Goal: Task Accomplishment & Management: Manage account settings

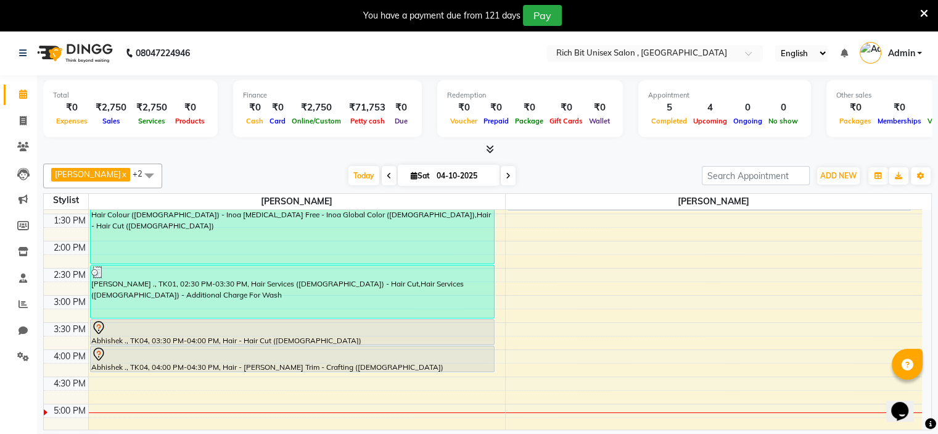
scroll to position [278, 0]
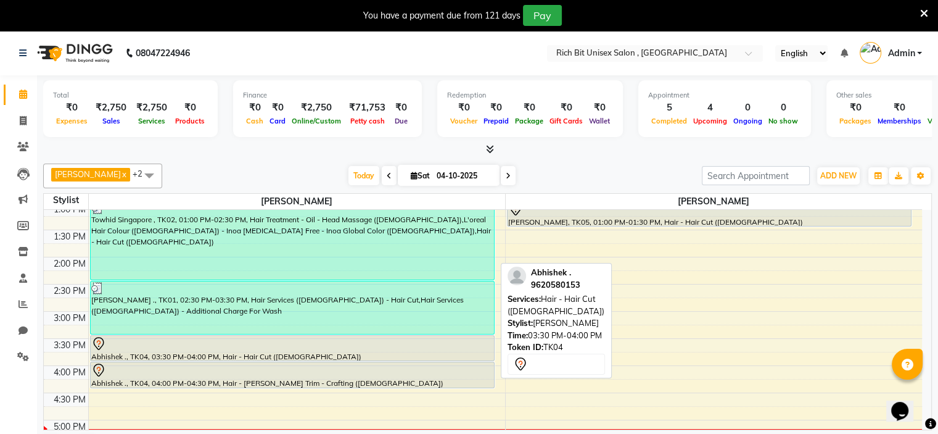
click at [412, 350] on div "Abhishek ., TK04, 03:30 PM-04:00 PM, Hair - Hair Cut ([DEMOGRAPHIC_DATA])" at bounding box center [292, 348] width 403 height 25
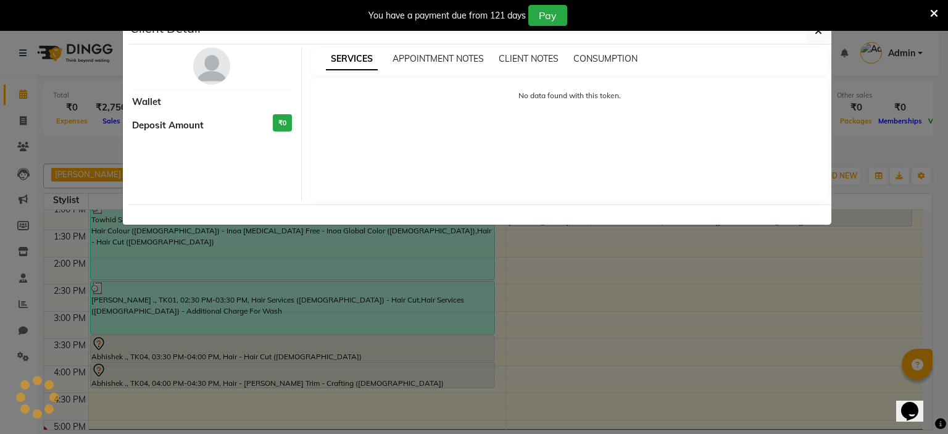
select select "7"
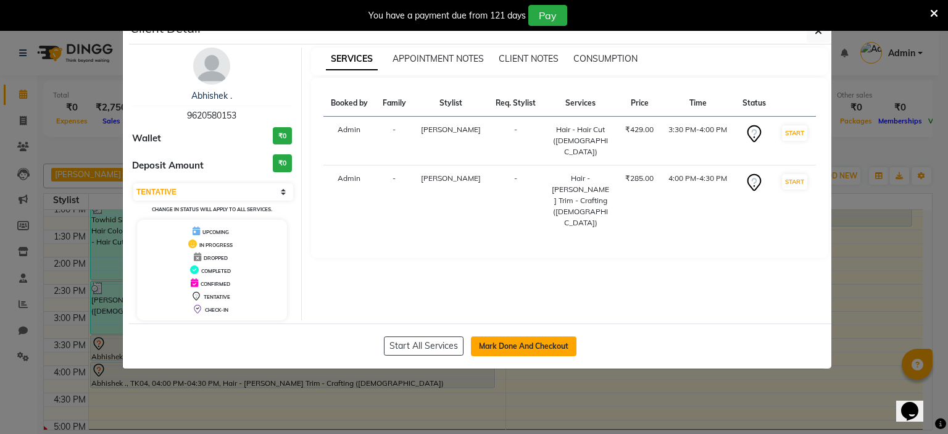
click at [553, 340] on button "Mark Done And Checkout" at bounding box center [523, 346] width 105 height 20
select select "service"
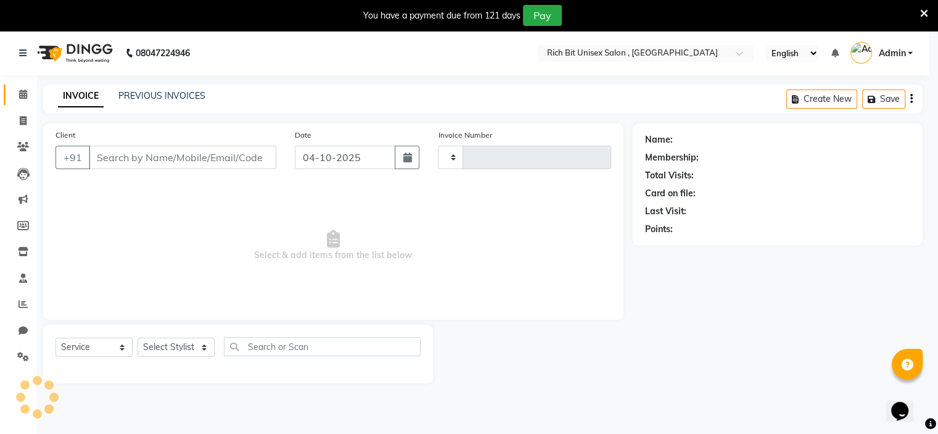
type input "1084"
select select "7834"
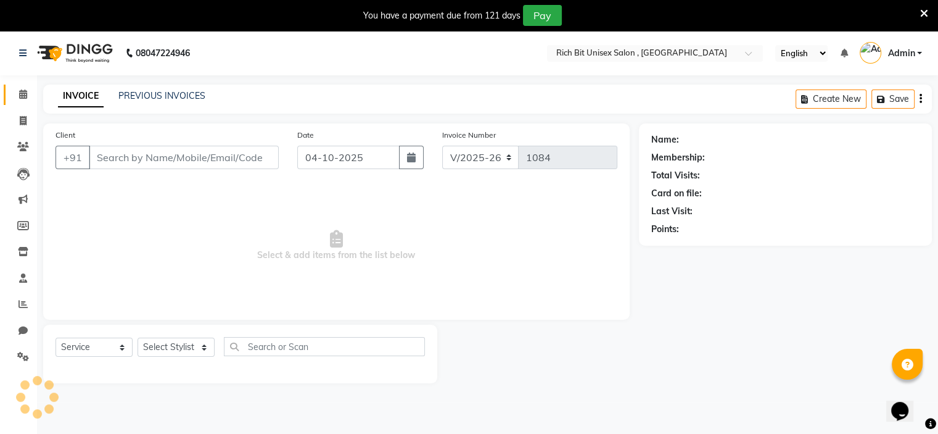
type input "9620580153"
select select "70823"
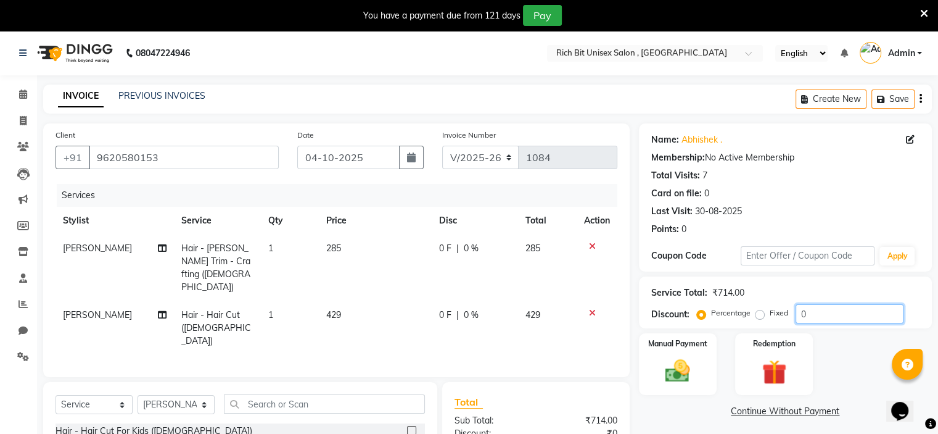
drag, startPoint x: 806, startPoint y: 308, endPoint x: 820, endPoint y: 311, distance: 14.5
click at [813, 310] on input "0" at bounding box center [850, 313] width 108 height 19
type input "030"
click at [432, 263] on td "85.5 F | 30 %" at bounding box center [474, 267] width 88 height 67
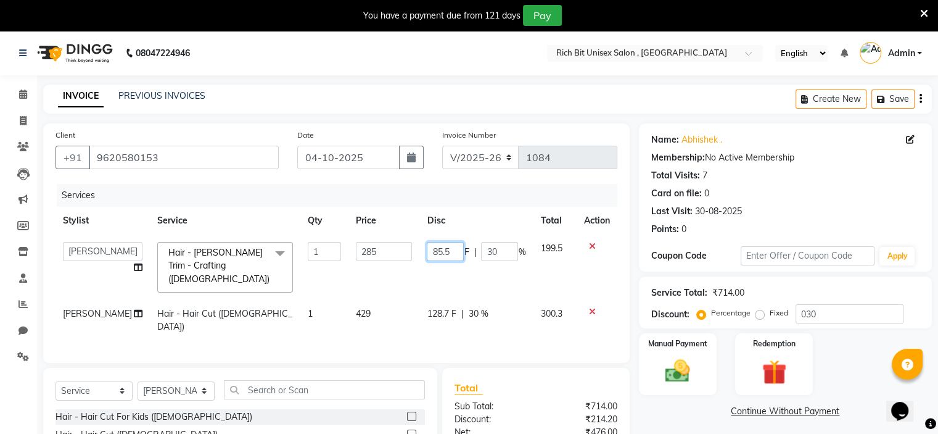
click at [448, 255] on input "85.5" at bounding box center [445, 251] width 37 height 19
type input "85"
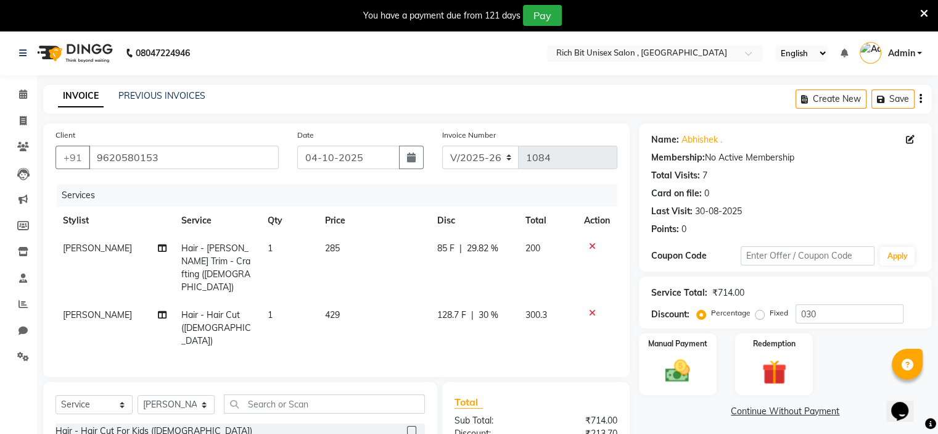
click at [450, 263] on td "85 F | 29.82 %" at bounding box center [474, 267] width 88 height 67
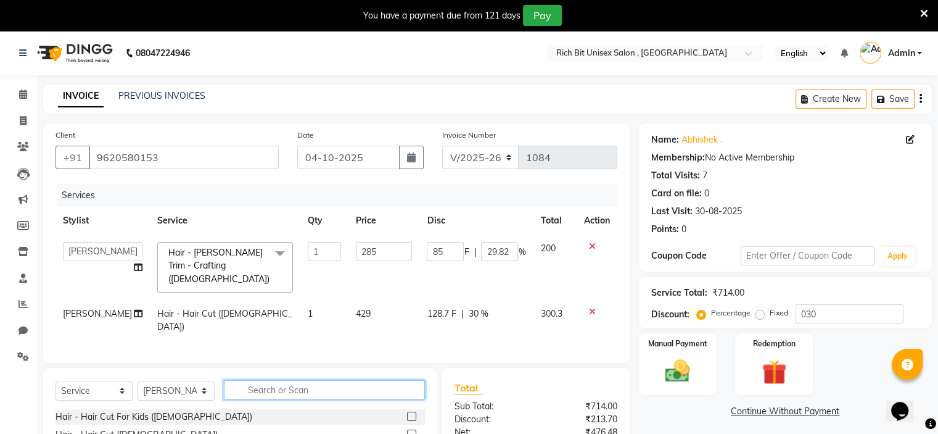
click at [267, 385] on input "text" at bounding box center [324, 389] width 201 height 19
type input "ad"
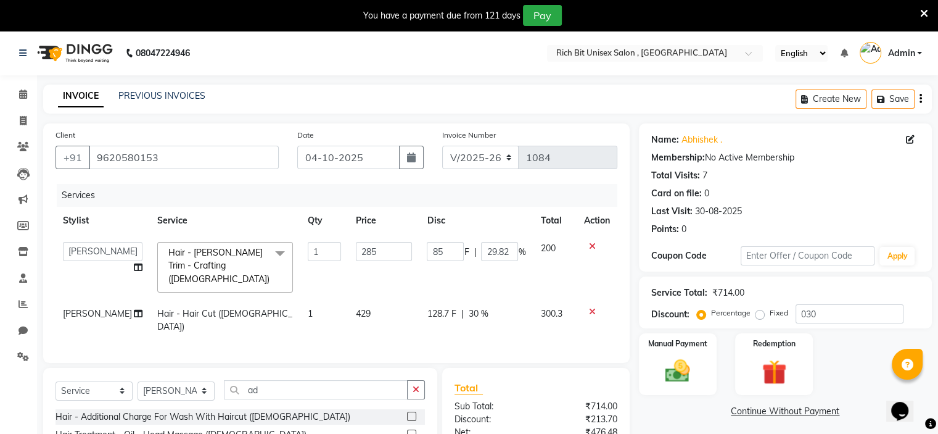
click at [407, 412] on label at bounding box center [411, 416] width 9 height 9
click at [407, 413] on input "checkbox" at bounding box center [411, 417] width 8 height 8
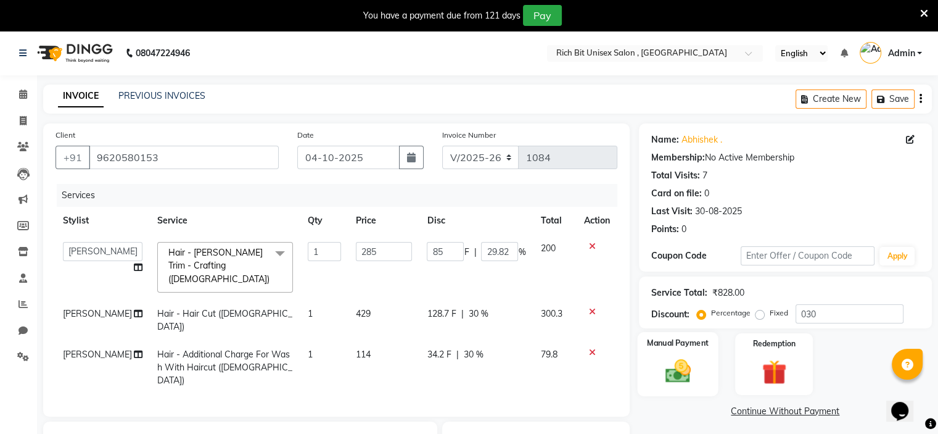
checkbox input "false"
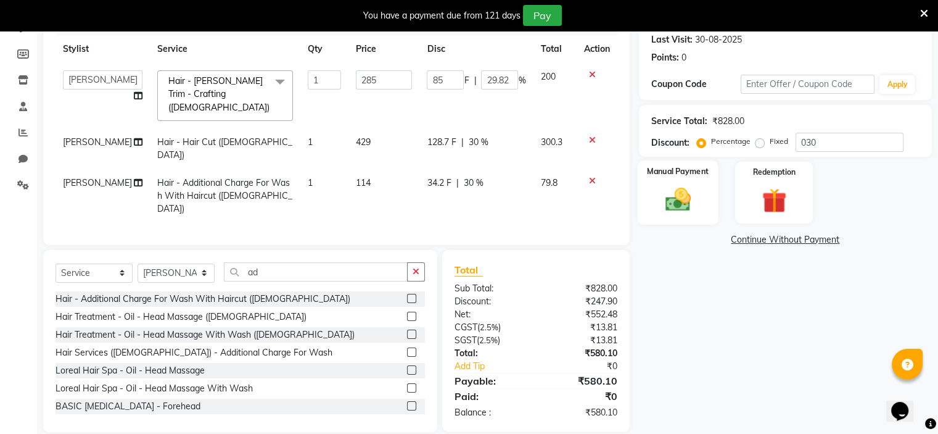
click at [684, 194] on img at bounding box center [677, 200] width 41 height 30
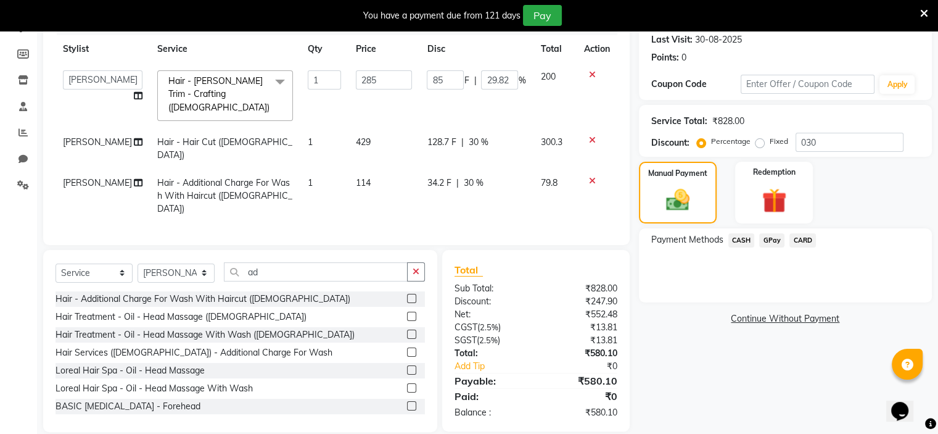
click at [776, 239] on span "GPay" at bounding box center [771, 240] width 25 height 14
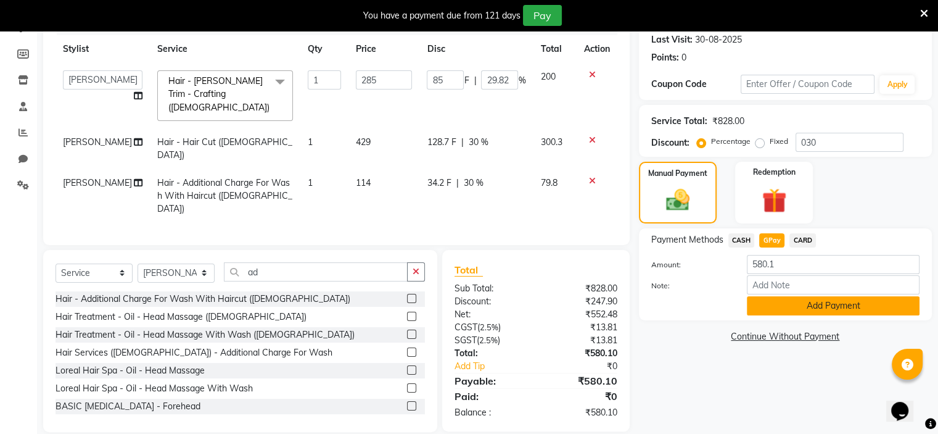
click at [802, 309] on button "Add Payment" at bounding box center [833, 305] width 173 height 19
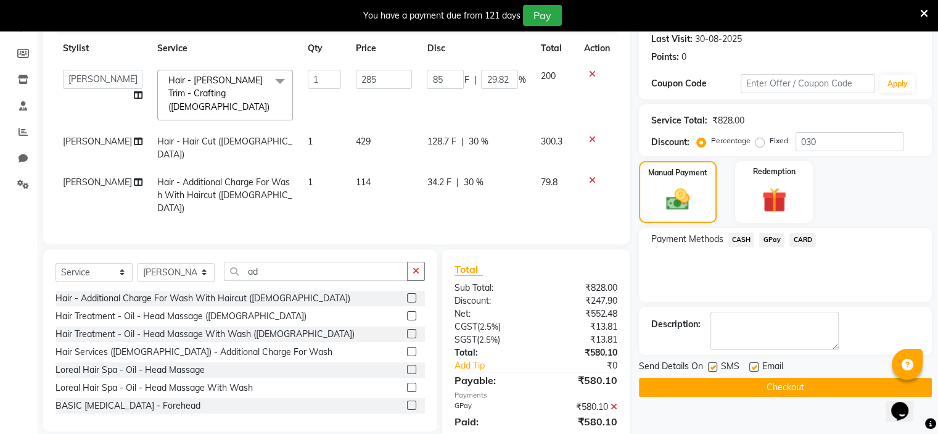
scroll to position [197, 0]
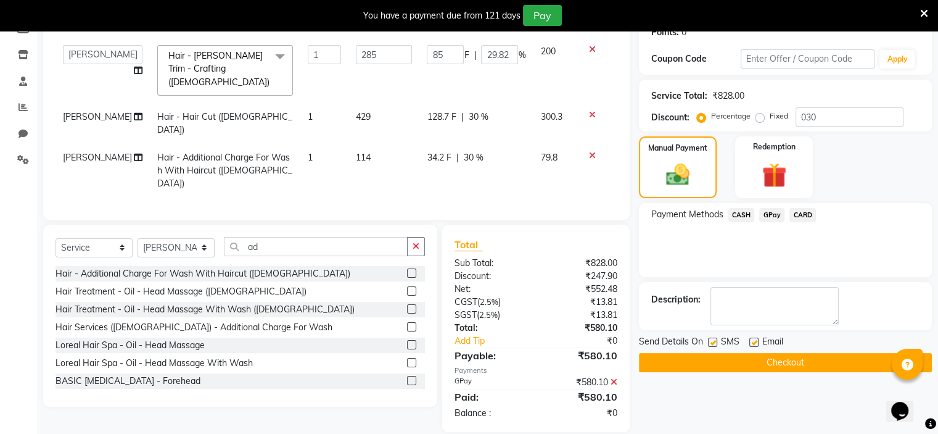
click at [711, 342] on label at bounding box center [712, 341] width 9 height 9
click at [711, 342] on input "checkbox" at bounding box center [712, 343] width 8 height 8
checkbox input "false"
click at [734, 360] on button "Checkout" at bounding box center [785, 362] width 293 height 19
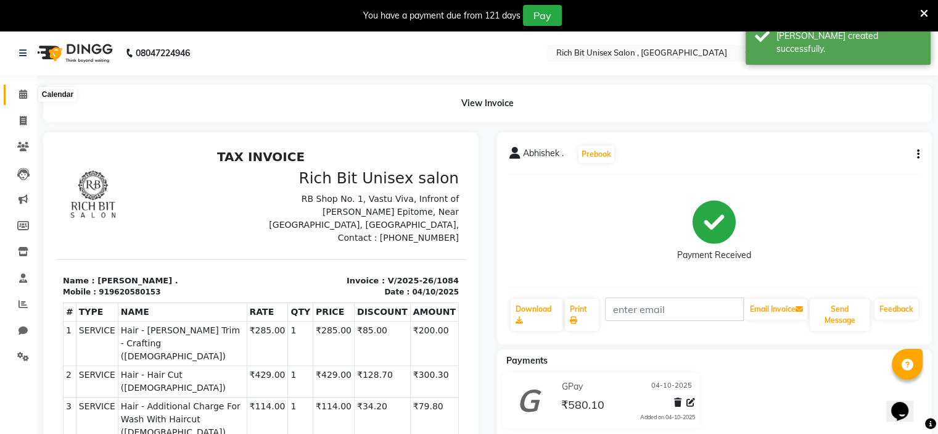
click at [19, 93] on icon at bounding box center [23, 93] width 8 height 9
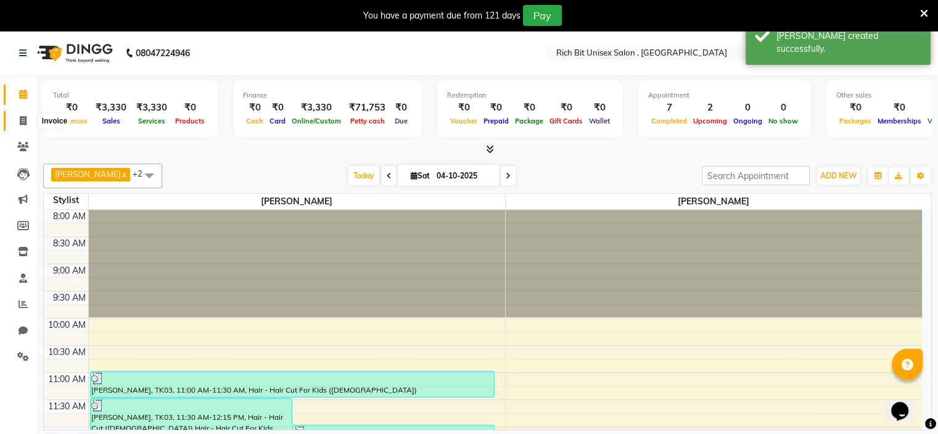
click at [20, 123] on icon at bounding box center [23, 120] width 7 height 9
select select "service"
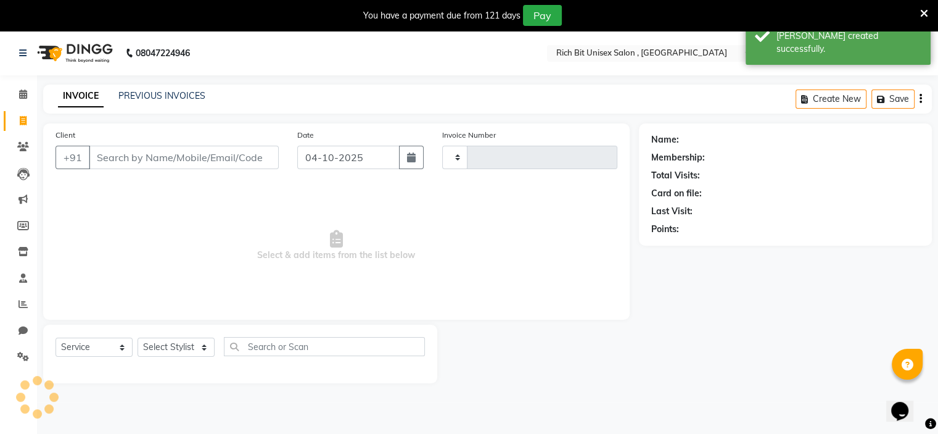
type input "1085"
select select "7834"
click at [107, 155] on input "Client" at bounding box center [184, 157] width 190 height 23
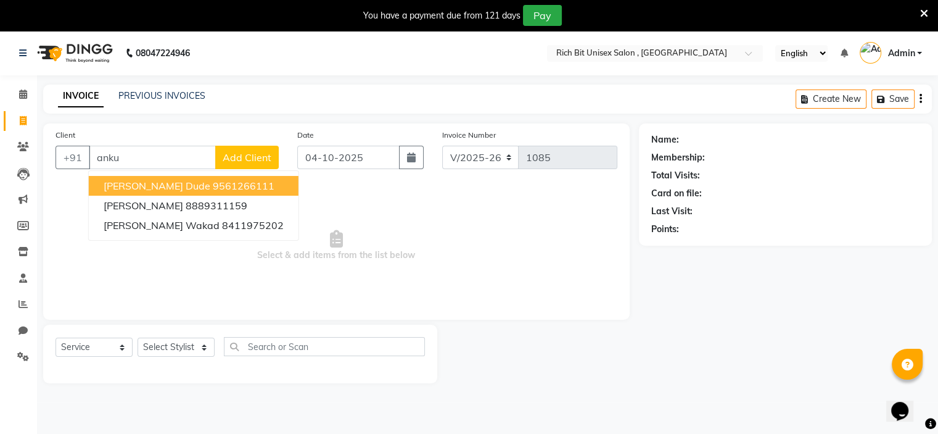
click at [213, 191] on ngb-highlight "9561266111" at bounding box center [244, 186] width 62 height 12
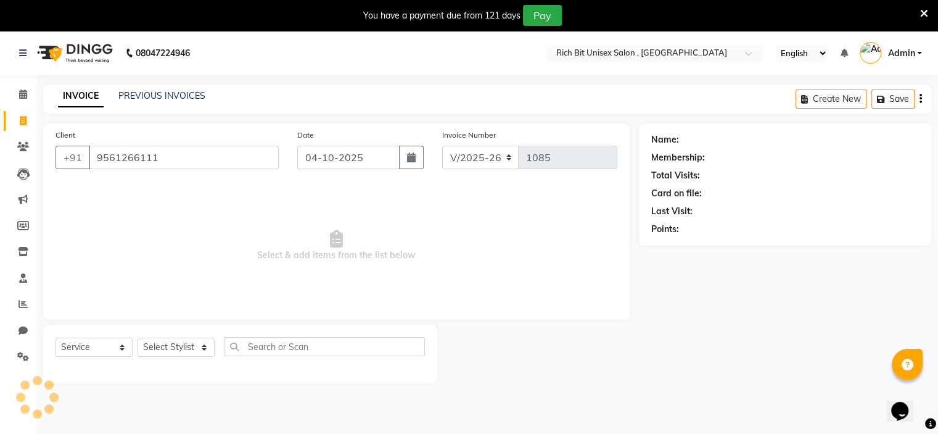
type input "9561266111"
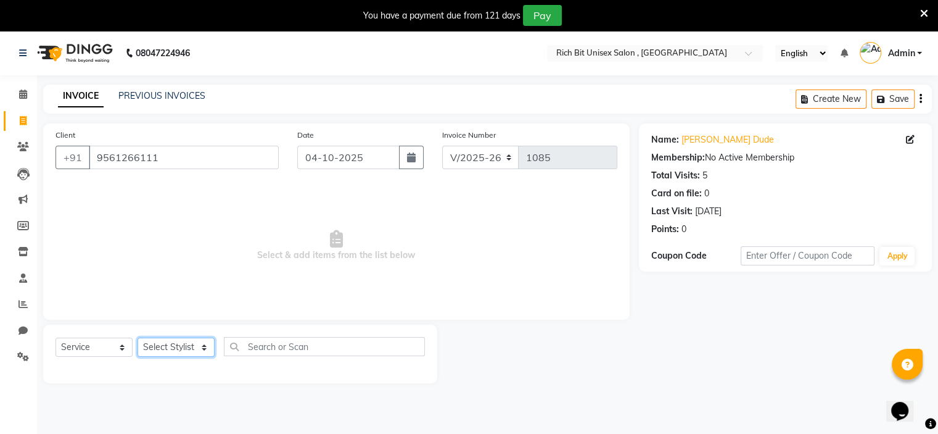
drag, startPoint x: 183, startPoint y: 352, endPoint x: 170, endPoint y: 356, distance: 12.9
click at [183, 352] on select "Select Stylist [PERSON_NAME] [PERSON_NAME]" at bounding box center [176, 346] width 77 height 19
select select "70870"
click at [138, 338] on select "Select Stylist [PERSON_NAME] [PERSON_NAME]" at bounding box center [176, 346] width 77 height 19
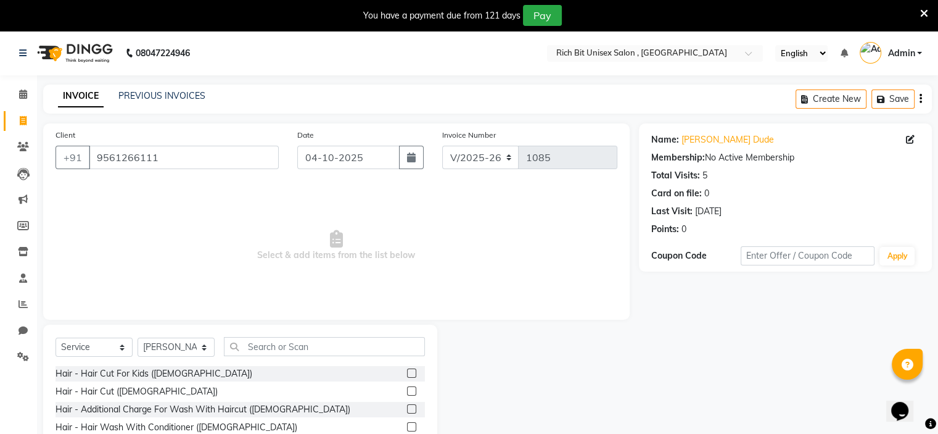
click at [407, 389] on label at bounding box center [411, 390] width 9 height 9
click at [407, 389] on input "checkbox" at bounding box center [411, 391] width 8 height 8
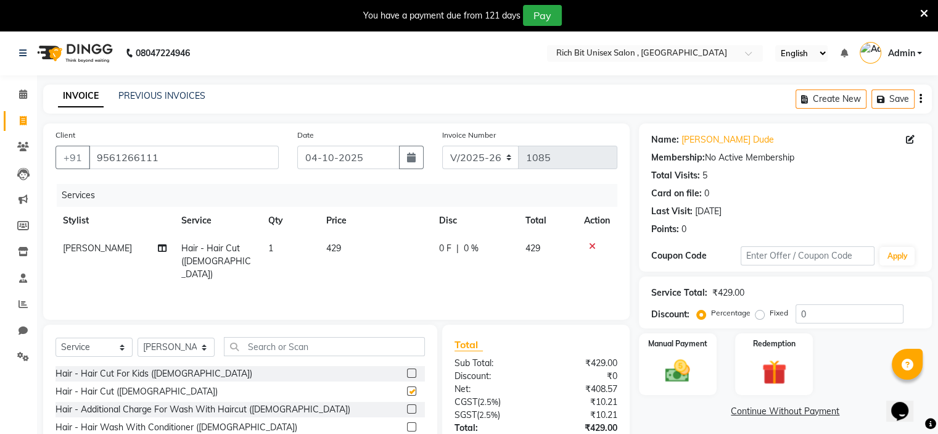
checkbox input "false"
click at [407, 408] on label at bounding box center [411, 408] width 9 height 9
click at [407, 408] on input "checkbox" at bounding box center [411, 409] width 8 height 8
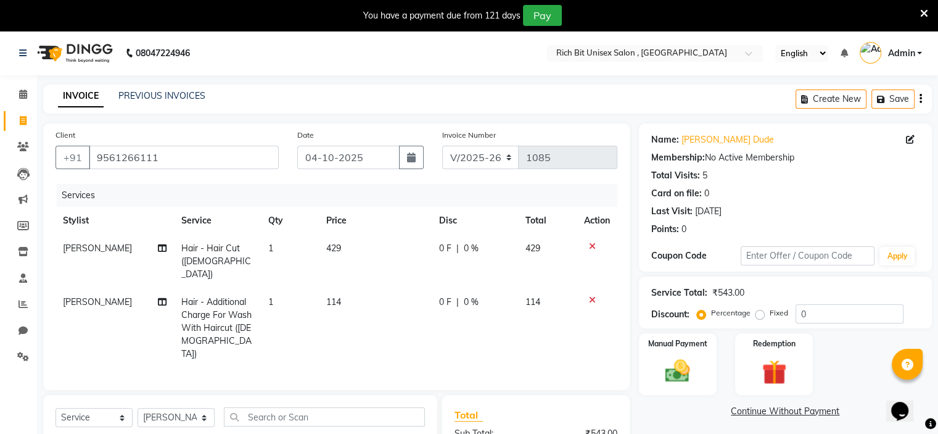
checkbox input "false"
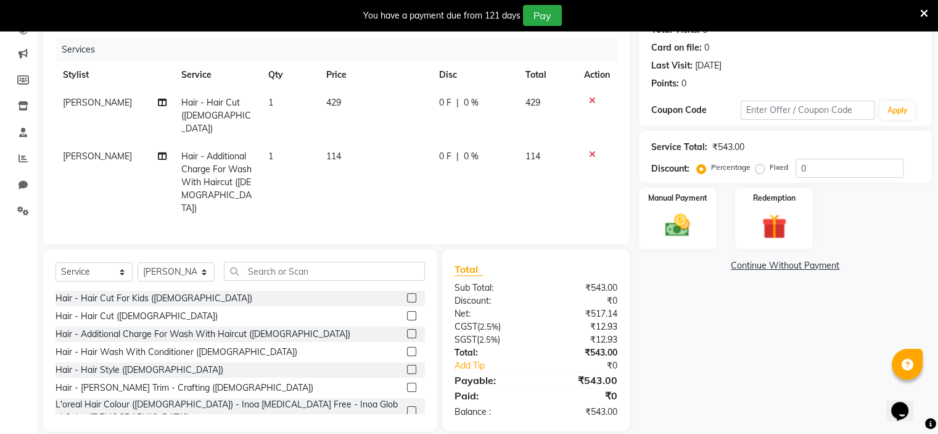
click at [407, 383] on label at bounding box center [411, 387] width 9 height 9
click at [407, 384] on input "checkbox" at bounding box center [411, 388] width 8 height 8
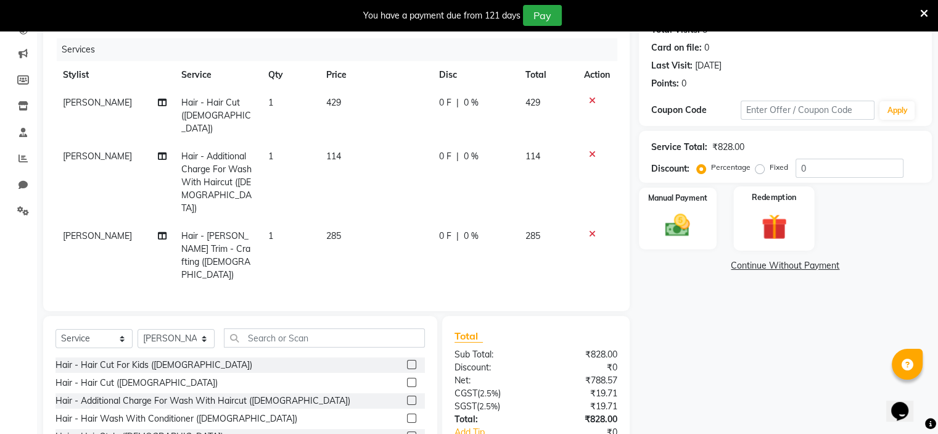
checkbox input "false"
click at [826, 172] on input "0" at bounding box center [850, 168] width 108 height 19
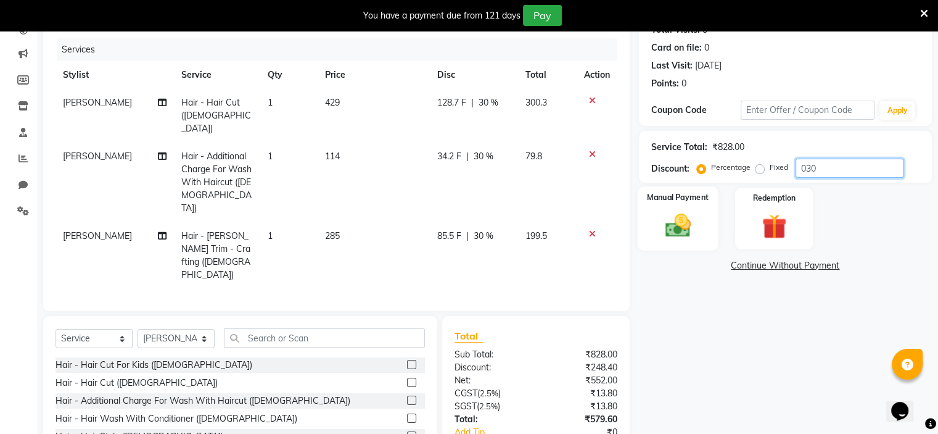
type input "030"
click at [642, 219] on div "Manual Payment" at bounding box center [677, 218] width 81 height 64
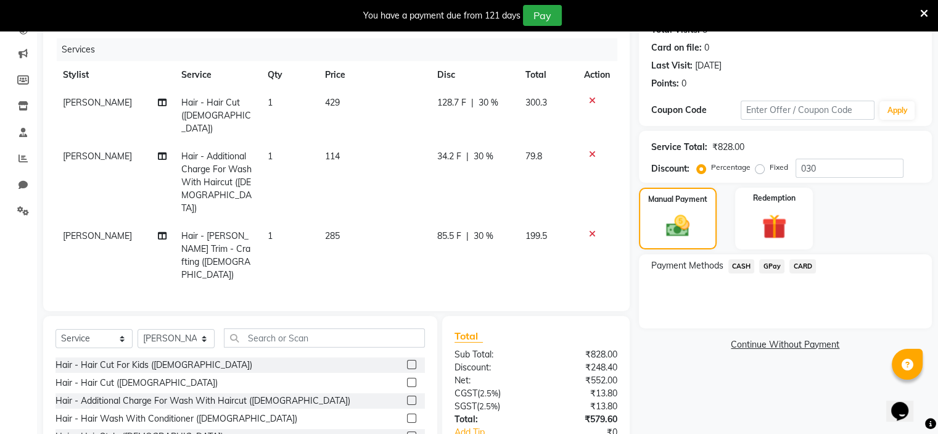
click at [770, 265] on span "GPay" at bounding box center [771, 266] width 25 height 14
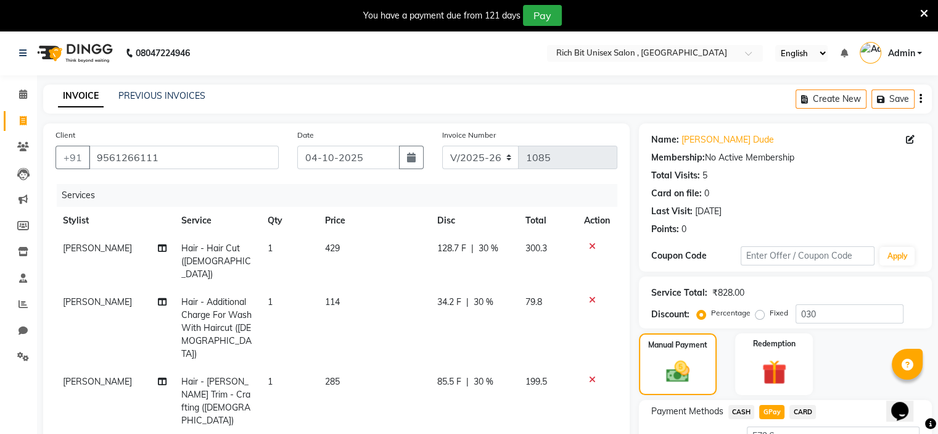
scroll to position [186, 0]
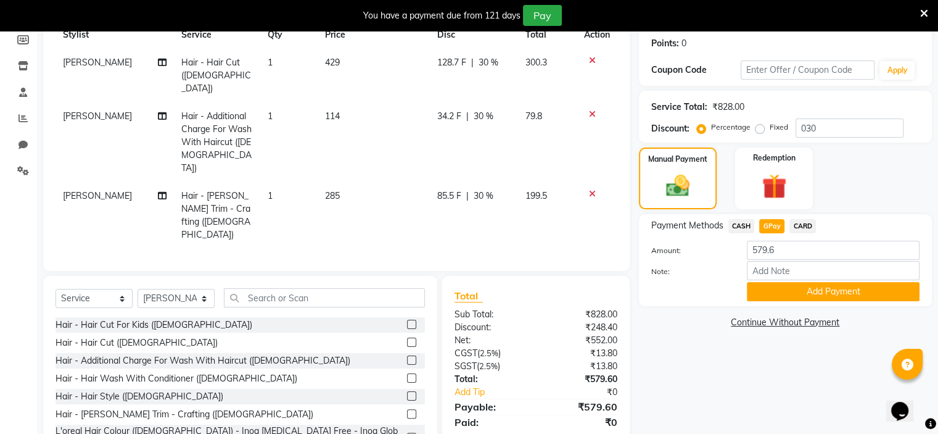
click at [466, 182] on td "85.5 F | 30 %" at bounding box center [474, 215] width 88 height 67
select select "70870"
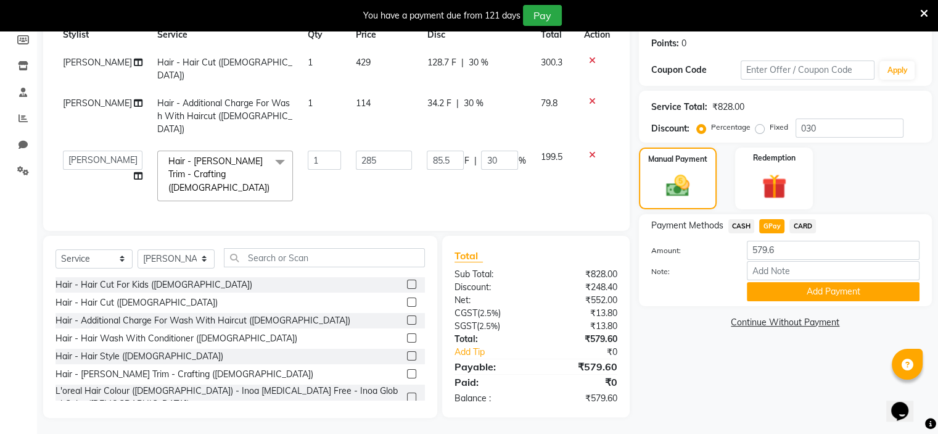
scroll to position [159, 0]
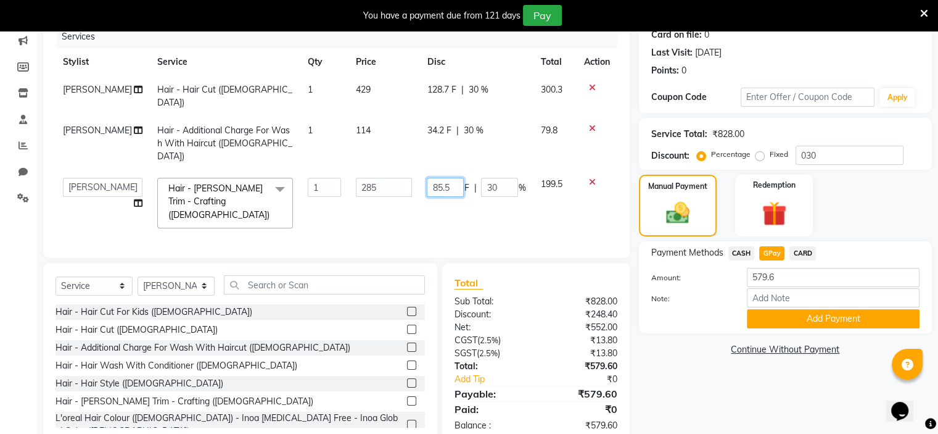
click at [456, 178] on input "85.5" at bounding box center [445, 187] width 37 height 19
type input "85"
click at [452, 173] on tbody "[PERSON_NAME] Hair - Hair Cut ([DEMOGRAPHIC_DATA]) 1 429 128.7 F | 30 % 300.3 […" at bounding box center [337, 156] width 562 height 160
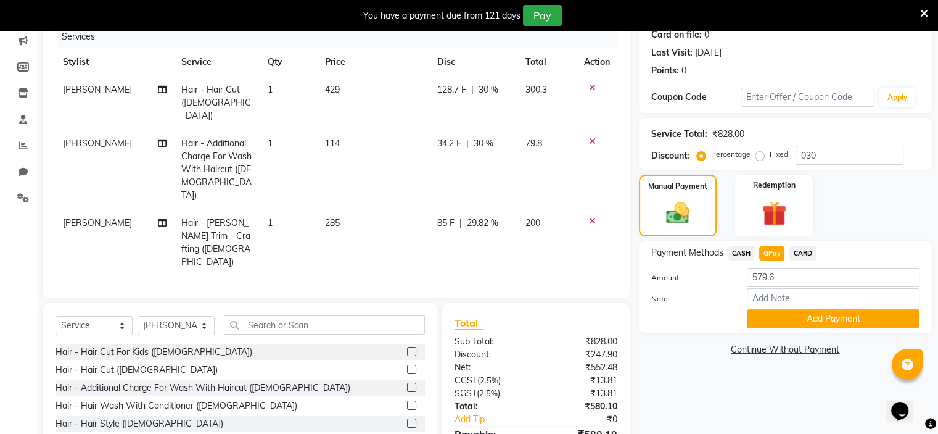
scroll to position [186, 0]
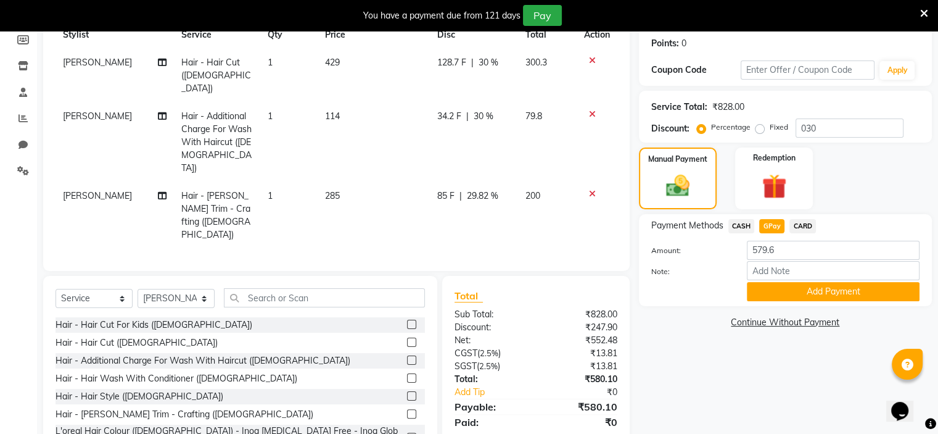
click at [768, 225] on span "GPay" at bounding box center [771, 226] width 25 height 14
type input "580.1"
click at [795, 290] on button "Add Payment" at bounding box center [833, 291] width 173 height 19
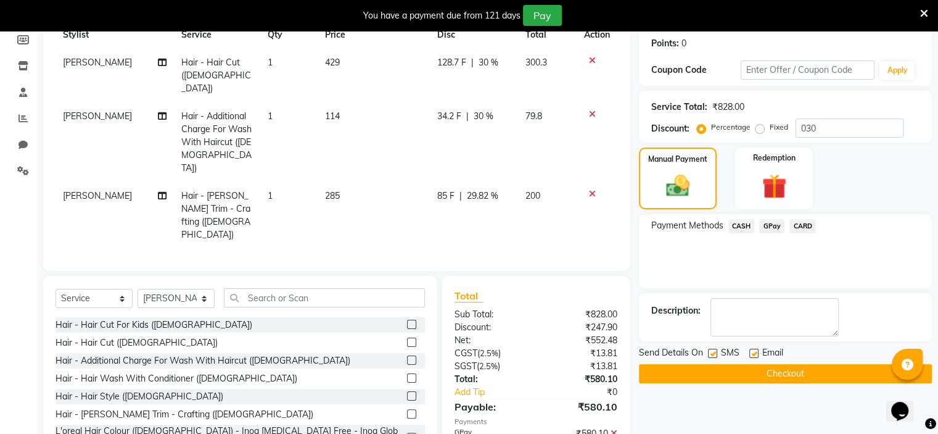
click at [713, 349] on label at bounding box center [712, 353] width 9 height 9
click at [713, 350] on input "checkbox" at bounding box center [712, 354] width 8 height 8
checkbox input "false"
click at [718, 365] on button "Checkout" at bounding box center [785, 373] width 293 height 19
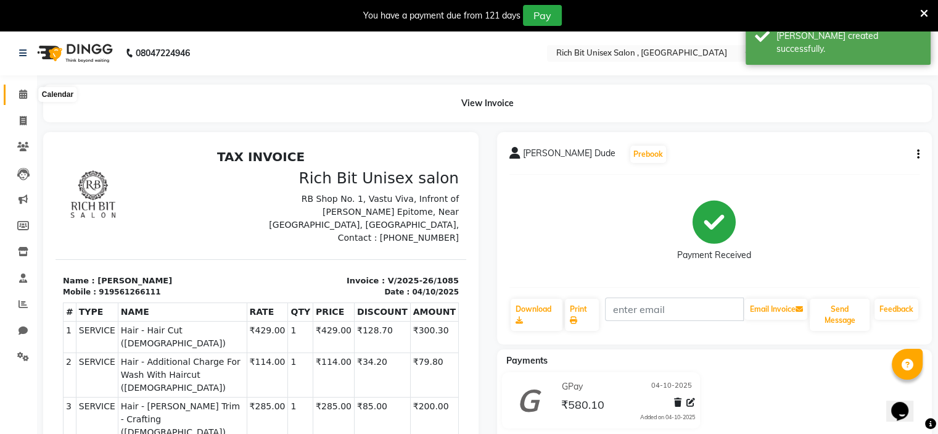
click at [20, 93] on icon at bounding box center [23, 93] width 8 height 9
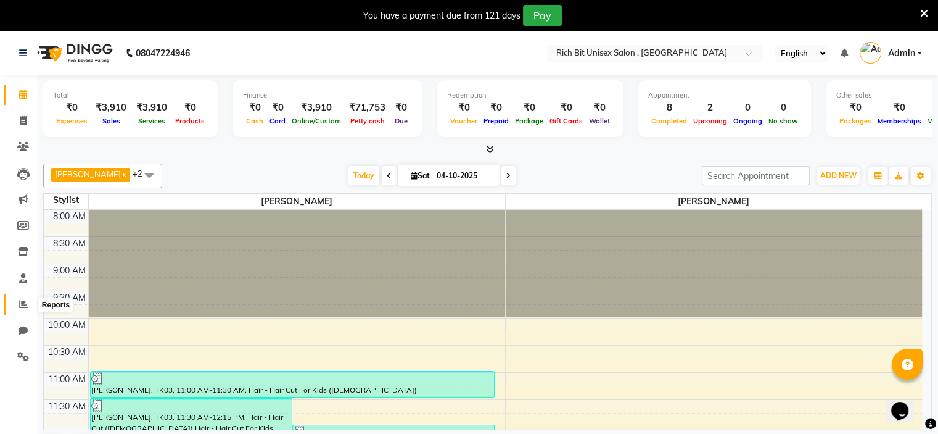
click at [25, 307] on icon at bounding box center [23, 303] width 9 height 9
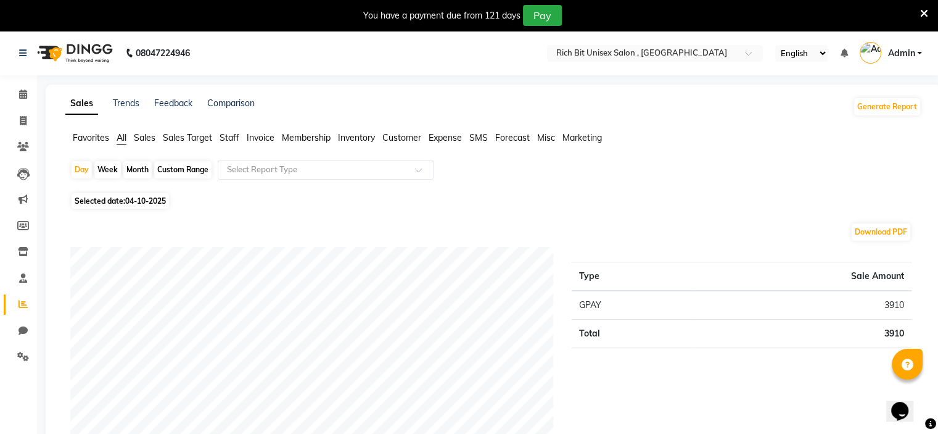
click at [136, 172] on div "Month" at bounding box center [137, 169] width 28 height 17
select select "10"
select select "2025"
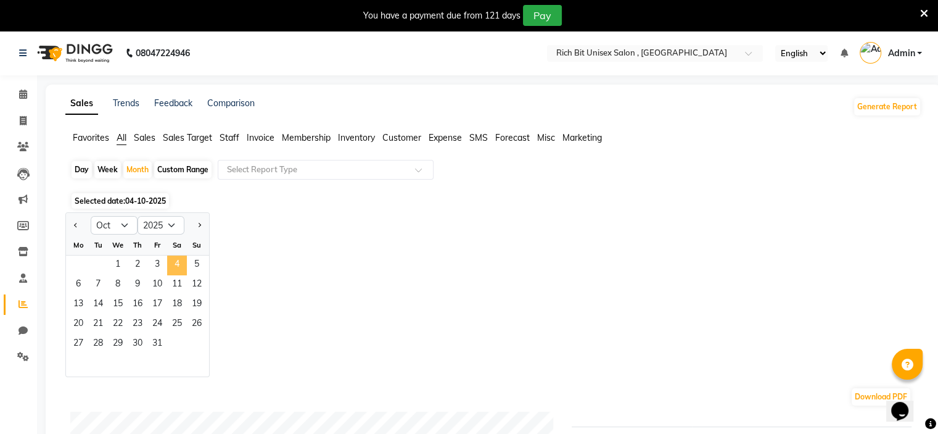
click at [176, 265] on span "4" at bounding box center [177, 265] width 20 height 20
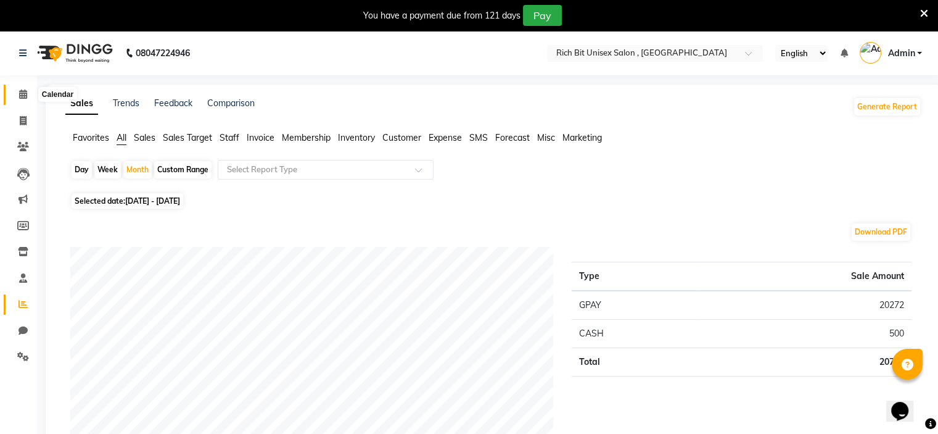
click at [25, 91] on icon at bounding box center [23, 93] width 8 height 9
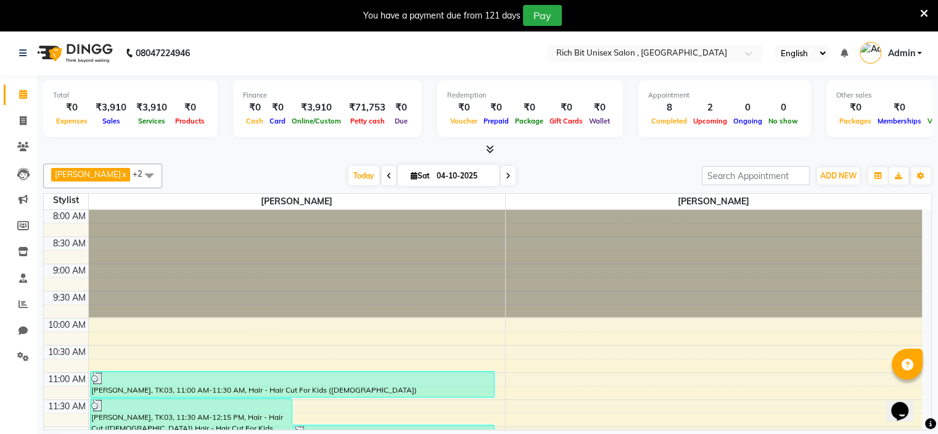
click at [506, 176] on icon at bounding box center [508, 175] width 5 height 7
type input "05-10-2025"
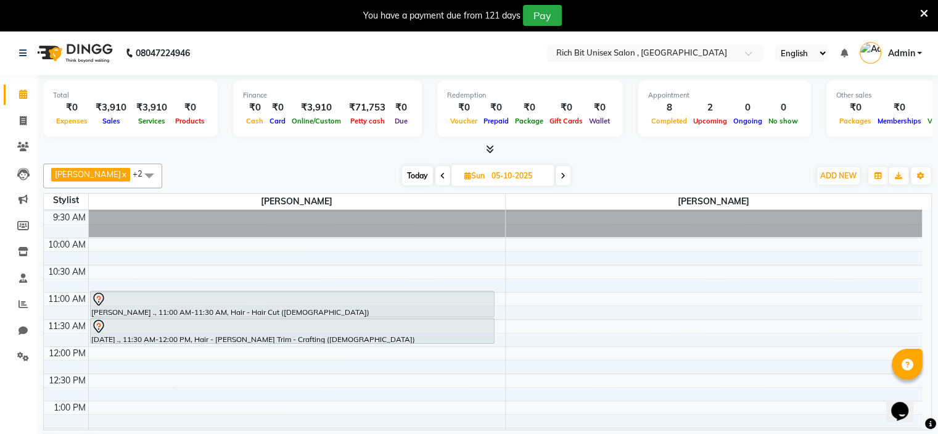
scroll to position [107, 0]
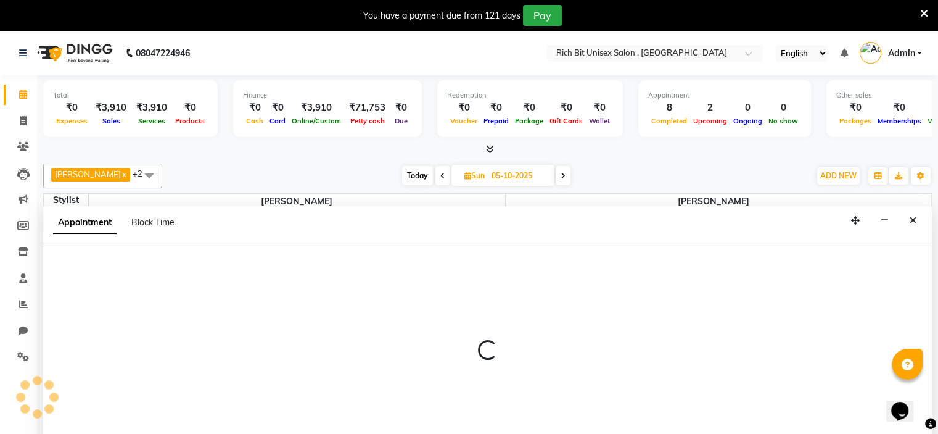
select select "70823"
select select "tentative"
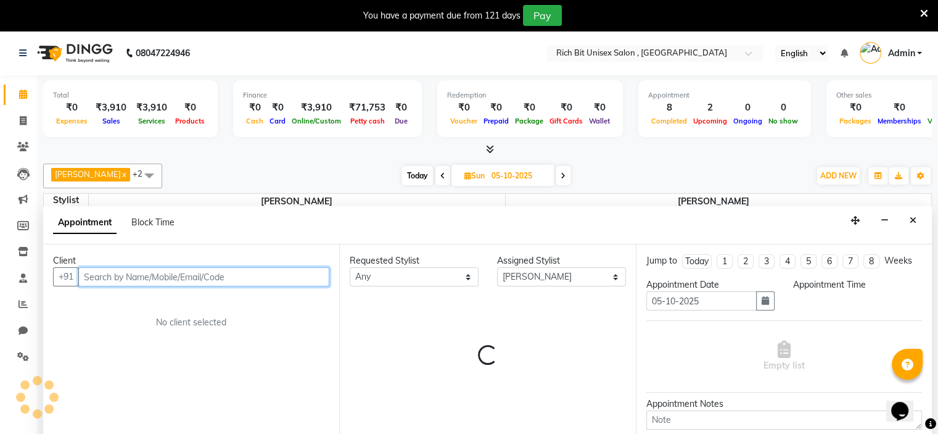
select select "750"
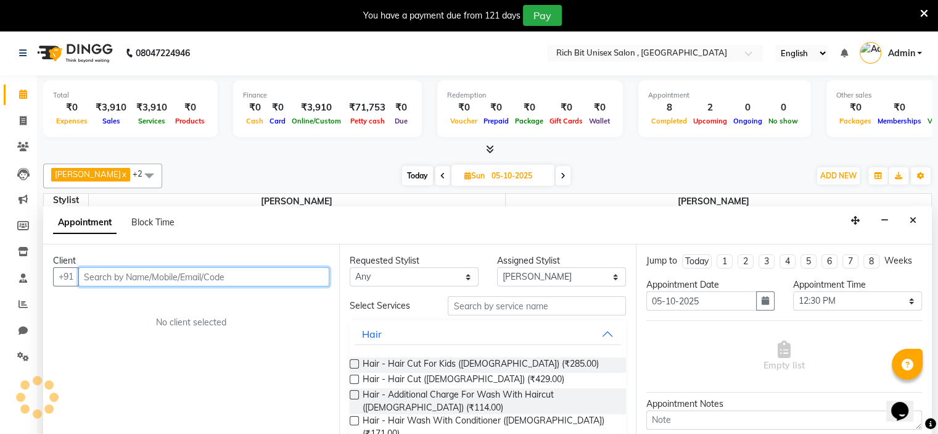
scroll to position [31, 0]
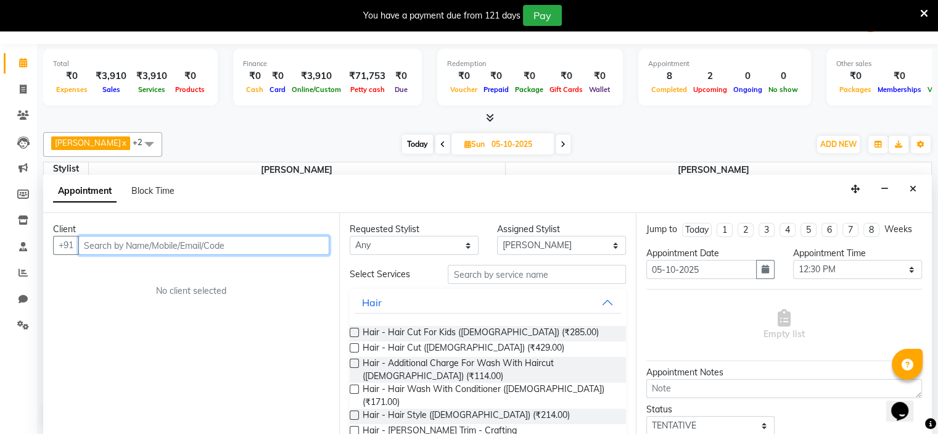
click at [110, 247] on input "text" at bounding box center [203, 245] width 251 height 19
click at [116, 244] on input "text" at bounding box center [203, 245] width 251 height 19
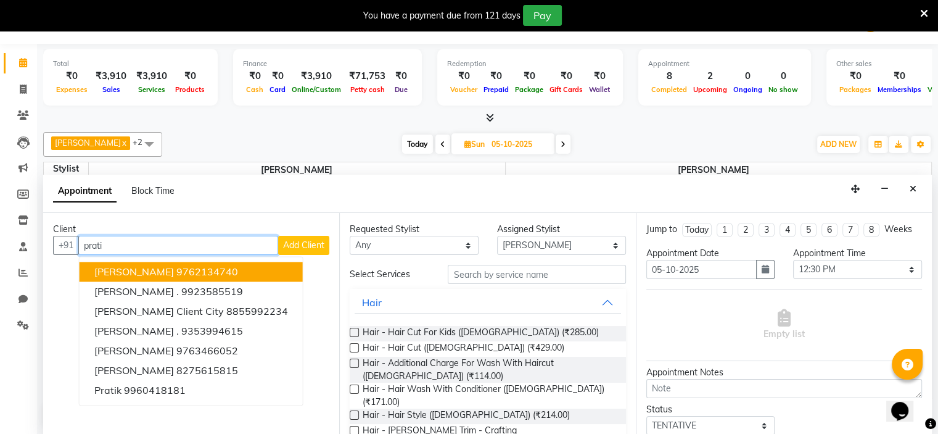
click at [152, 273] on span "[PERSON_NAME]" at bounding box center [134, 271] width 80 height 12
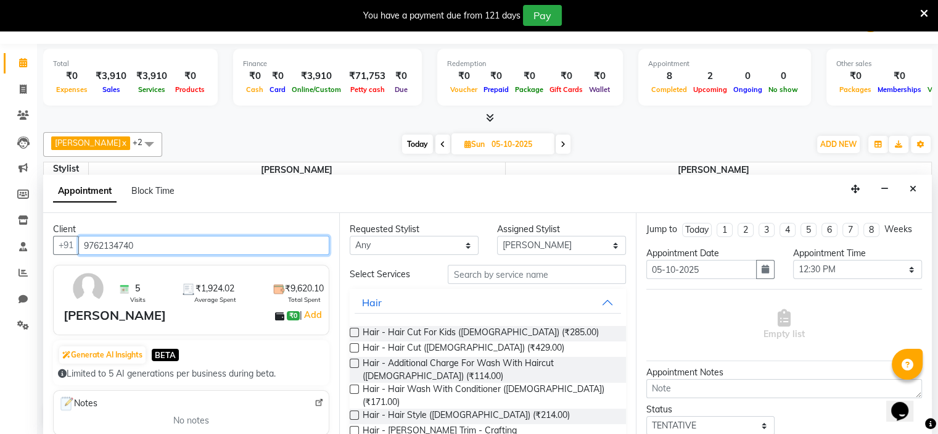
type input "9762134740"
click at [353, 345] on label at bounding box center [354, 347] width 9 height 9
click at [353, 345] on input "checkbox" at bounding box center [354, 349] width 8 height 8
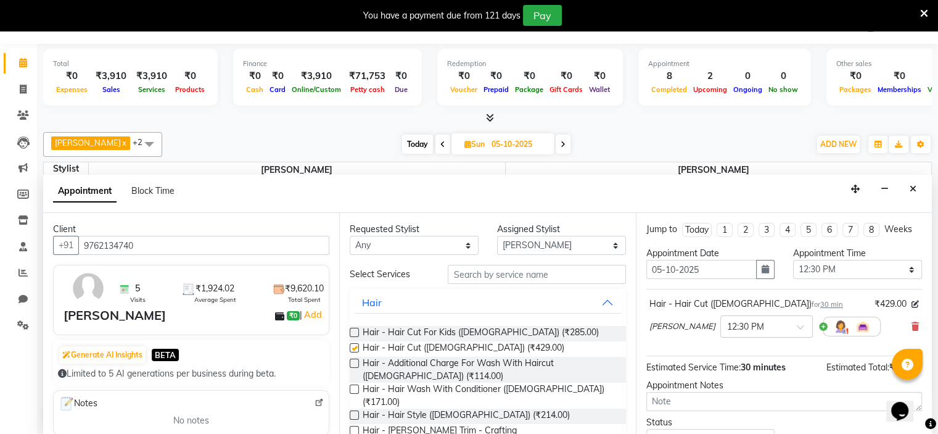
checkbox input "false"
click at [355, 360] on label at bounding box center [354, 362] width 9 height 9
click at [355, 360] on input "checkbox" at bounding box center [354, 364] width 8 height 8
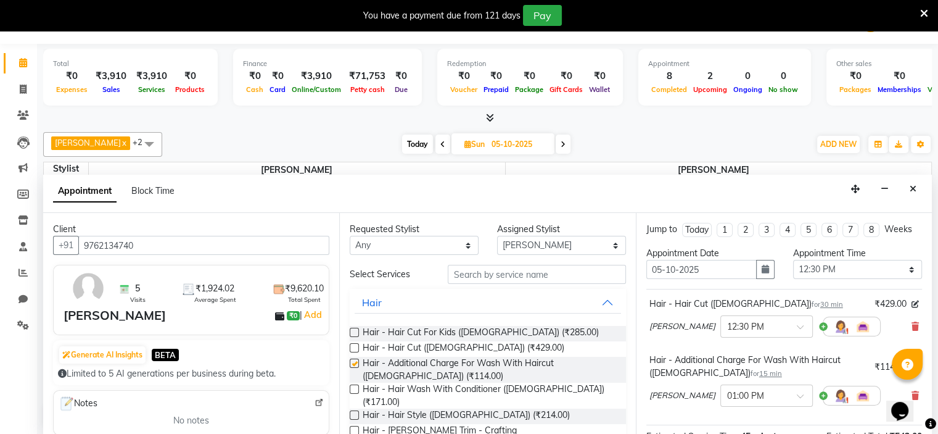
checkbox input "false"
click at [479, 275] on input "text" at bounding box center [537, 274] width 178 height 19
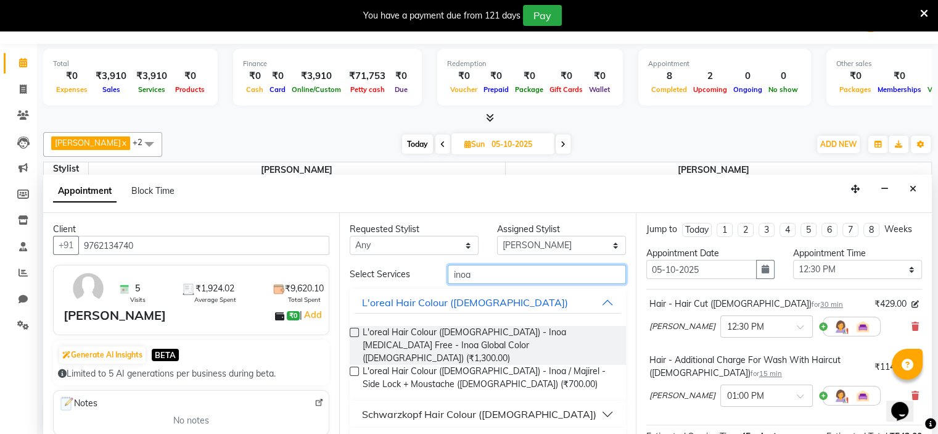
type input "inoa"
click at [392, 407] on div "Schwarzkopf Hair Colour ([DEMOGRAPHIC_DATA])" at bounding box center [479, 414] width 234 height 15
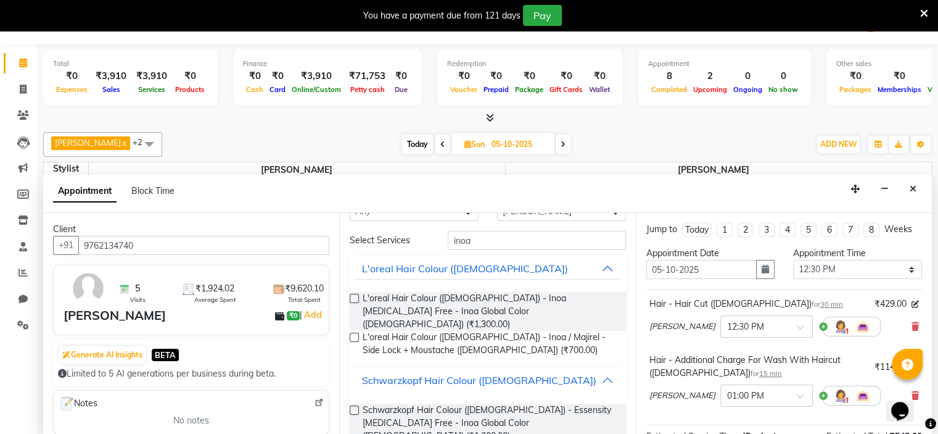
scroll to position [46, 0]
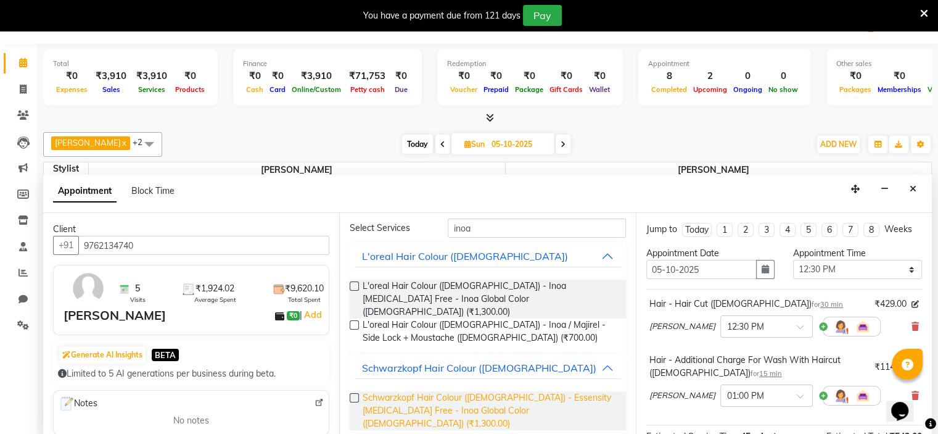
drag, startPoint x: 387, startPoint y: 428, endPoint x: 389, endPoint y: 399, distance: 29.1
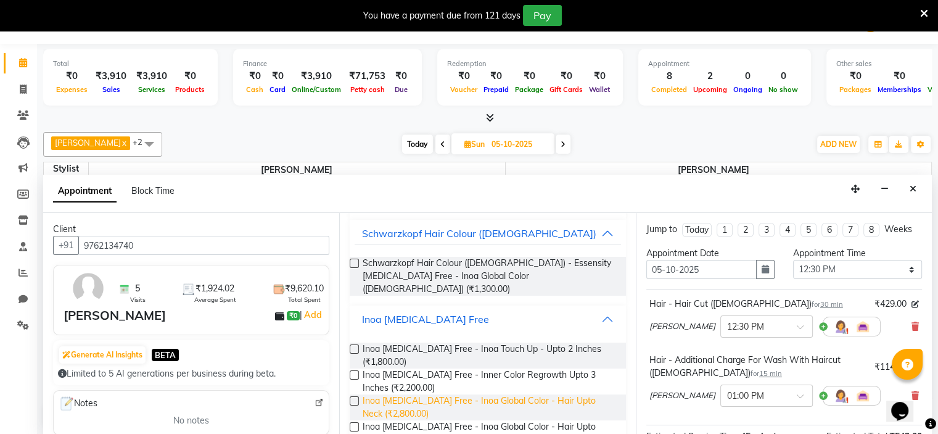
scroll to position [188, 0]
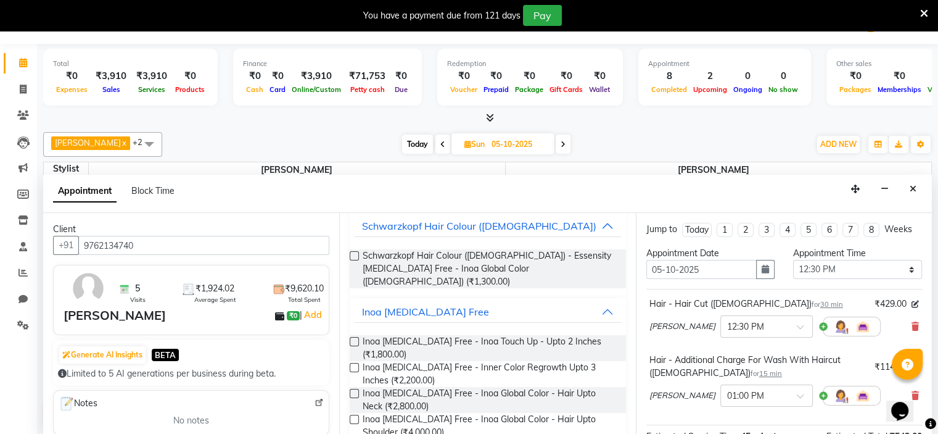
click at [354, 337] on label at bounding box center [354, 341] width 9 height 9
click at [354, 339] on input "checkbox" at bounding box center [354, 343] width 8 height 8
checkbox input "false"
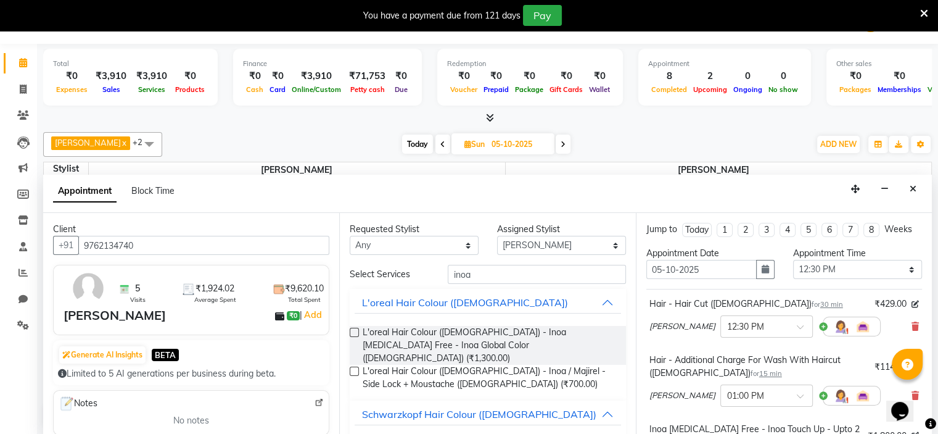
scroll to position [241, 0]
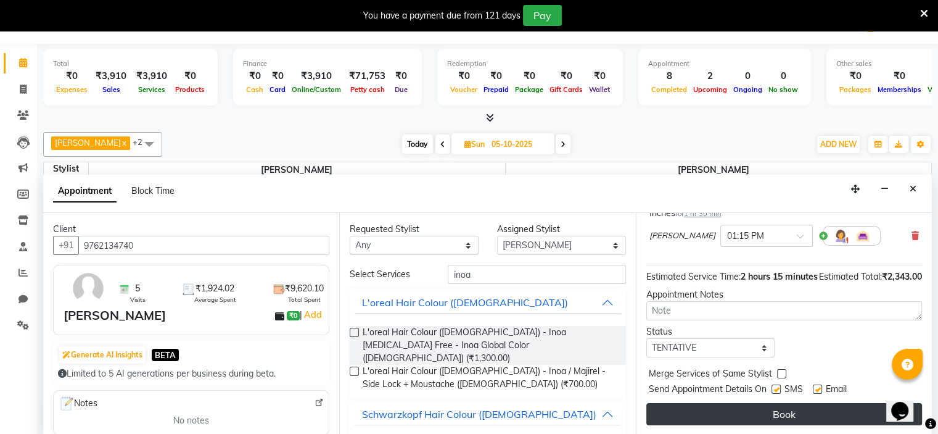
click at [755, 407] on button "Book" at bounding box center [785, 414] width 276 height 22
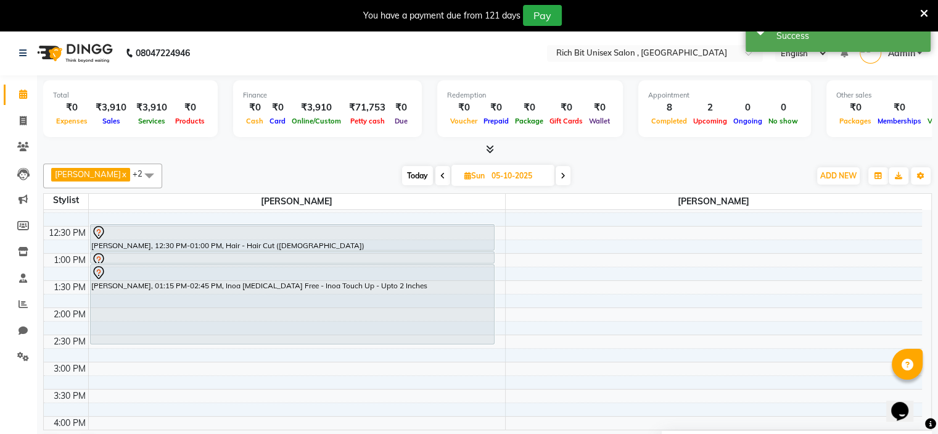
scroll to position [204, 0]
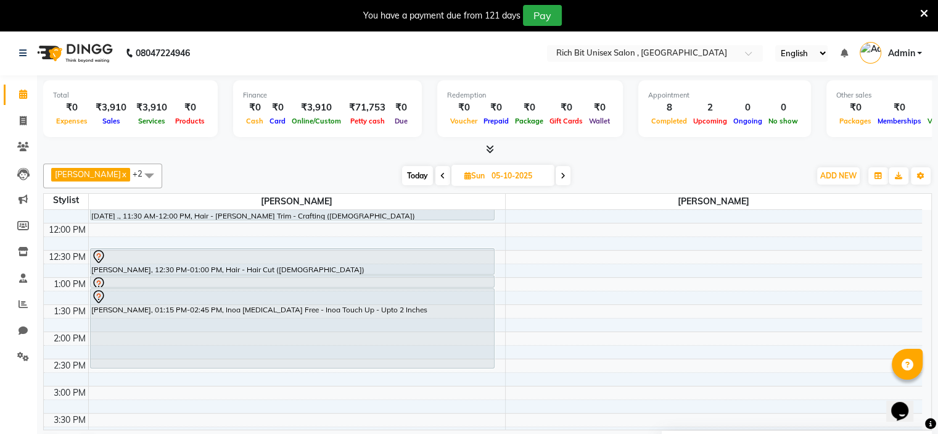
click at [441, 172] on icon at bounding box center [443, 175] width 5 height 7
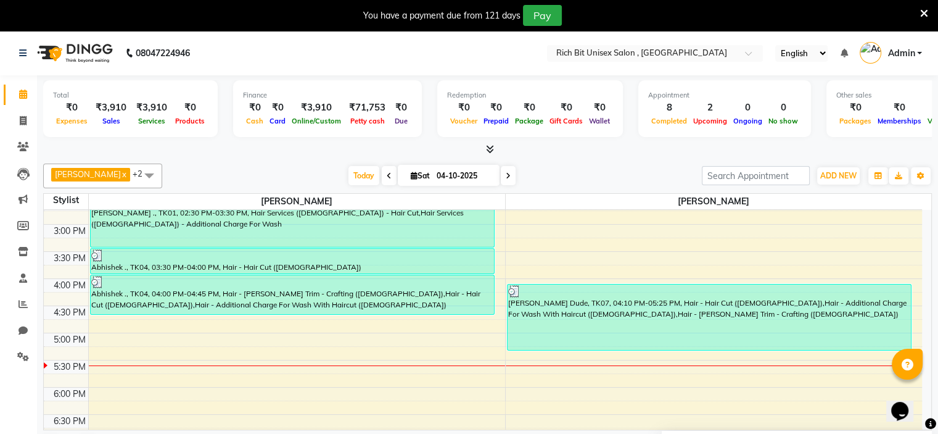
scroll to position [326, 0]
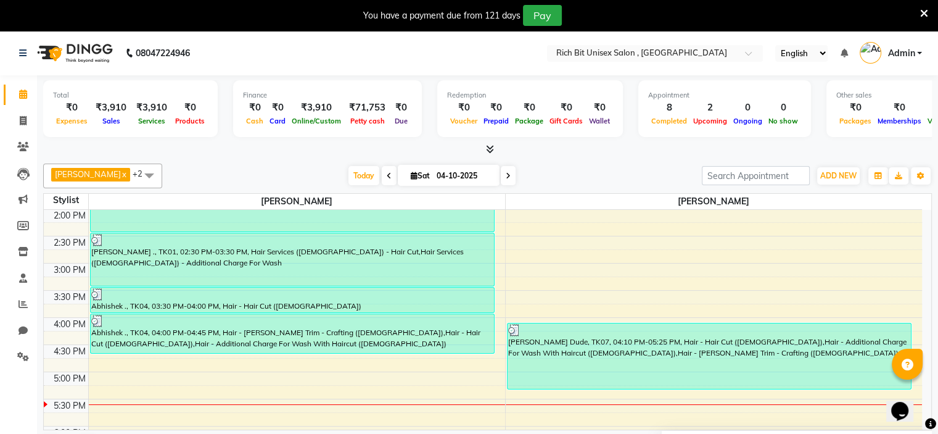
click at [382, 175] on span at bounding box center [389, 175] width 15 height 19
type input "03-10-2025"
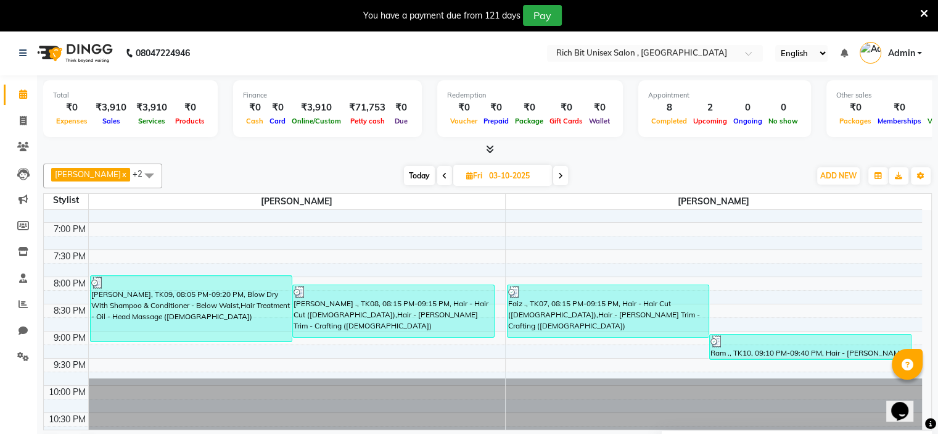
scroll to position [586, 0]
